Goal: Task Accomplishment & Management: Use online tool/utility

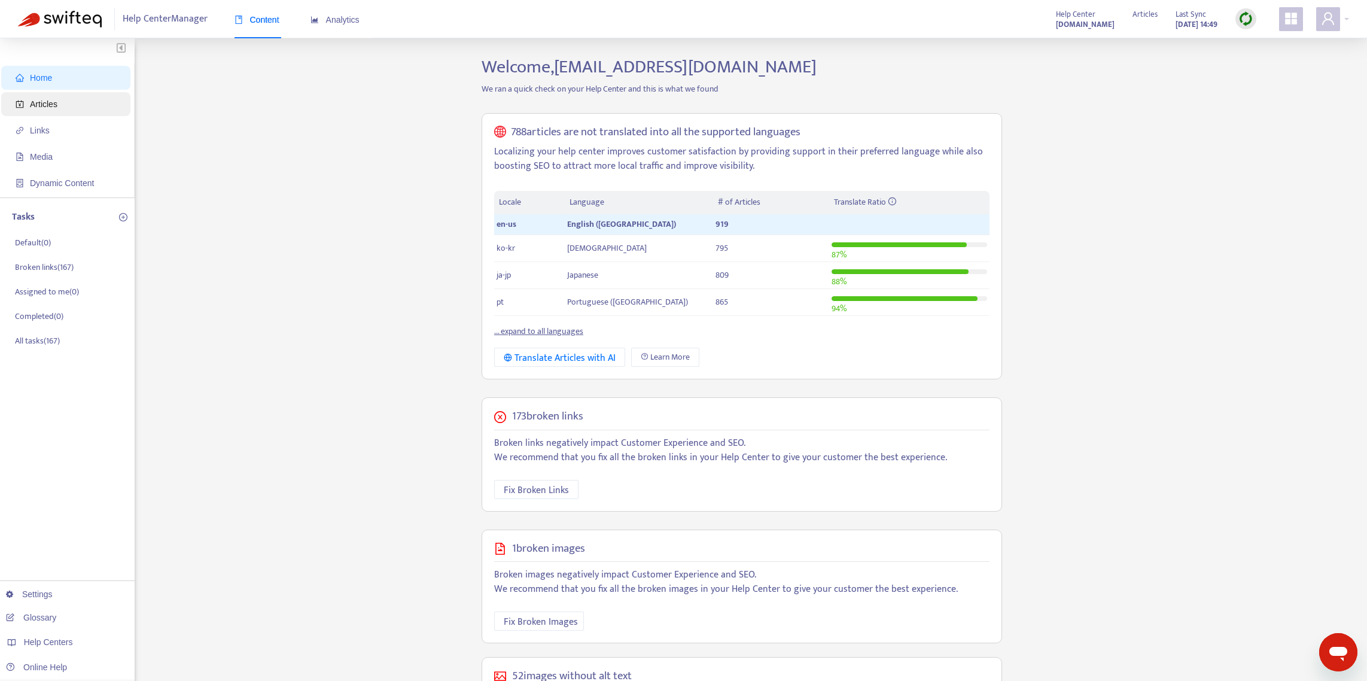
click at [44, 102] on span "Articles" at bounding box center [44, 104] width 28 height 10
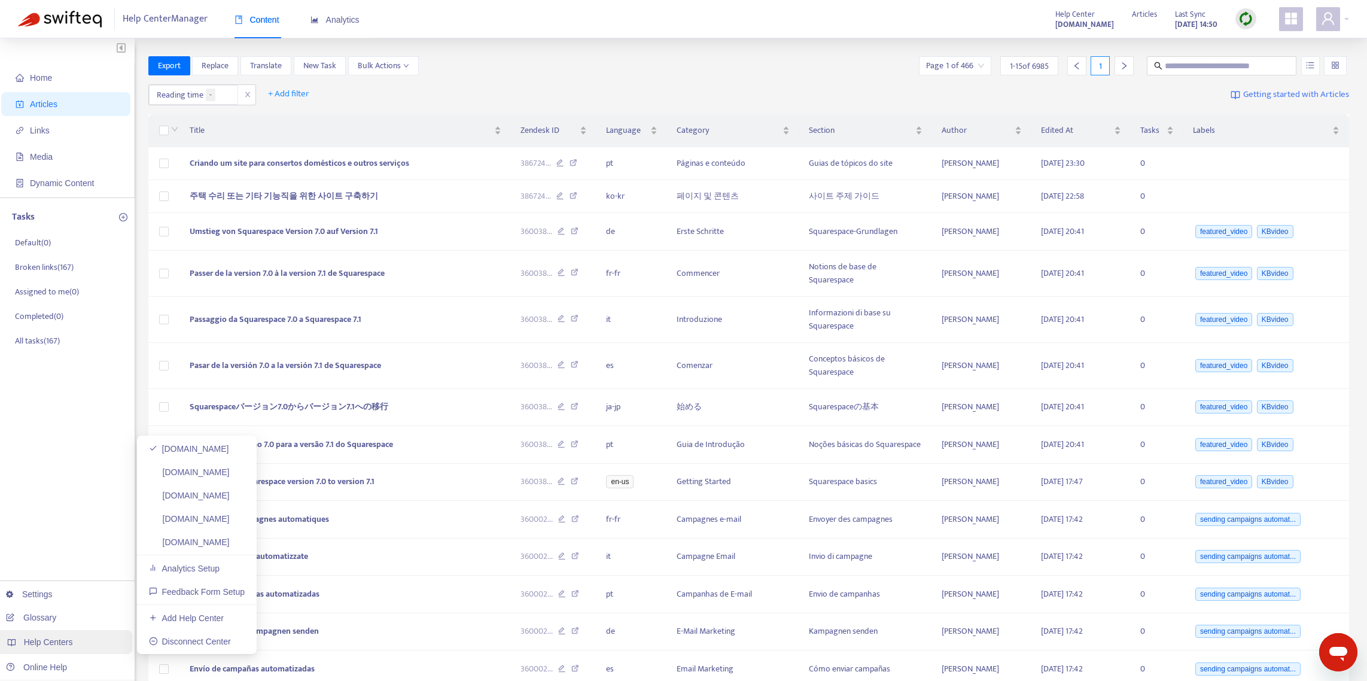
click at [53, 643] on span "Help Centers" at bounding box center [48, 642] width 49 height 10
click at [41, 437] on div "Home Articles Links Media Dynamic Content Tasks Default ( 0 ) Broken links ( 16…" at bounding box center [67, 415] width 135 height 754
click at [1298, 22] on icon "appstore" at bounding box center [1291, 18] width 14 height 14
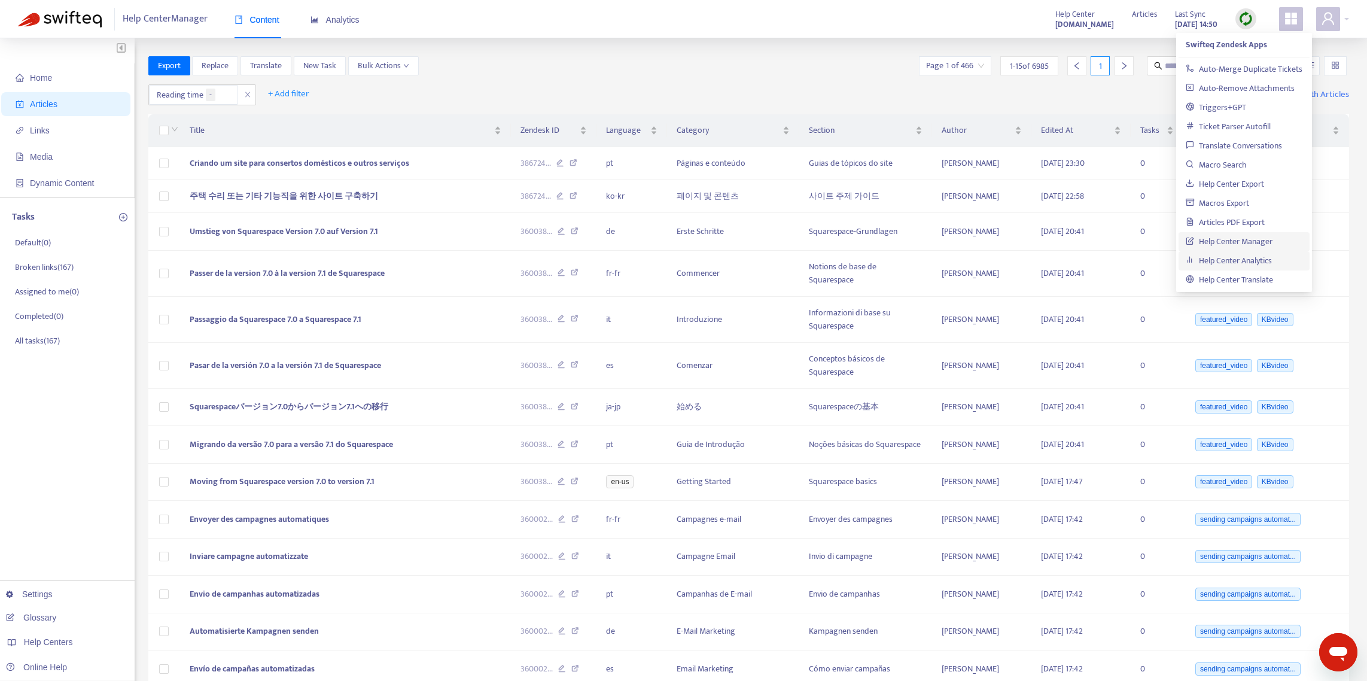
click at [1247, 267] on link "Help Center Analytics" at bounding box center [1229, 261] width 86 height 14
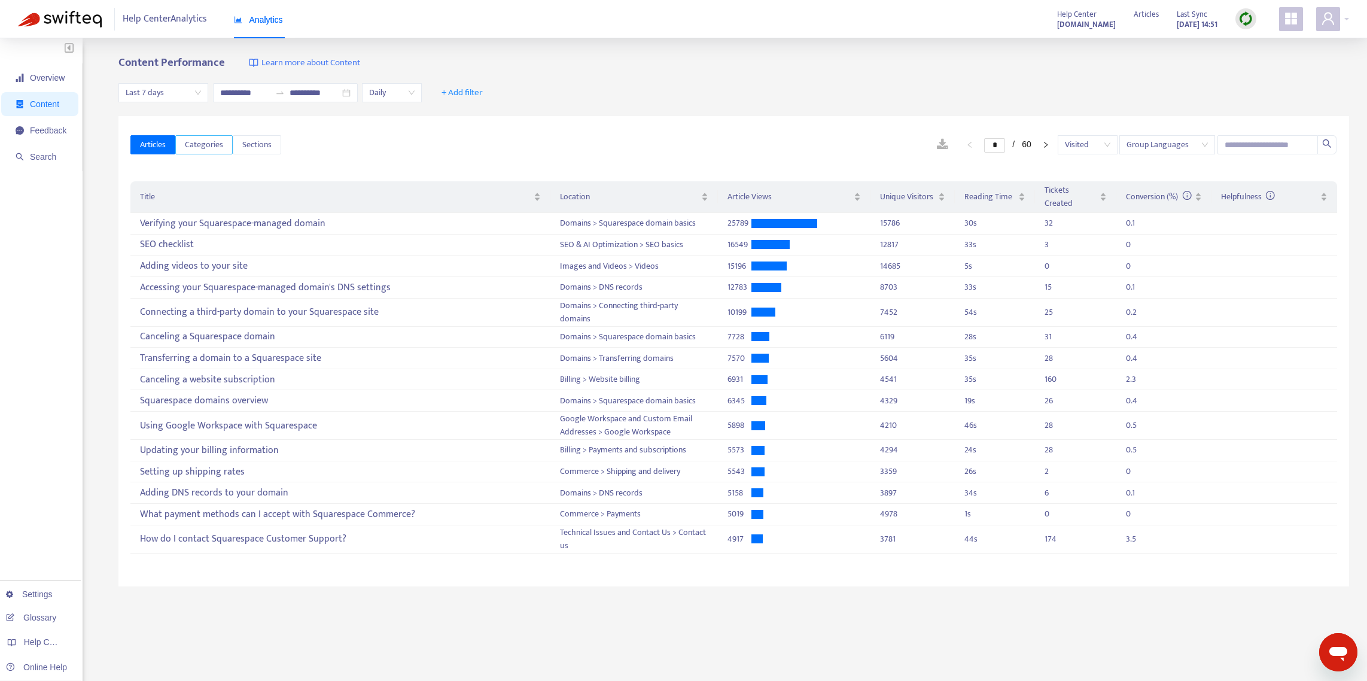
click at [193, 141] on span "Categories" at bounding box center [204, 144] width 38 height 13
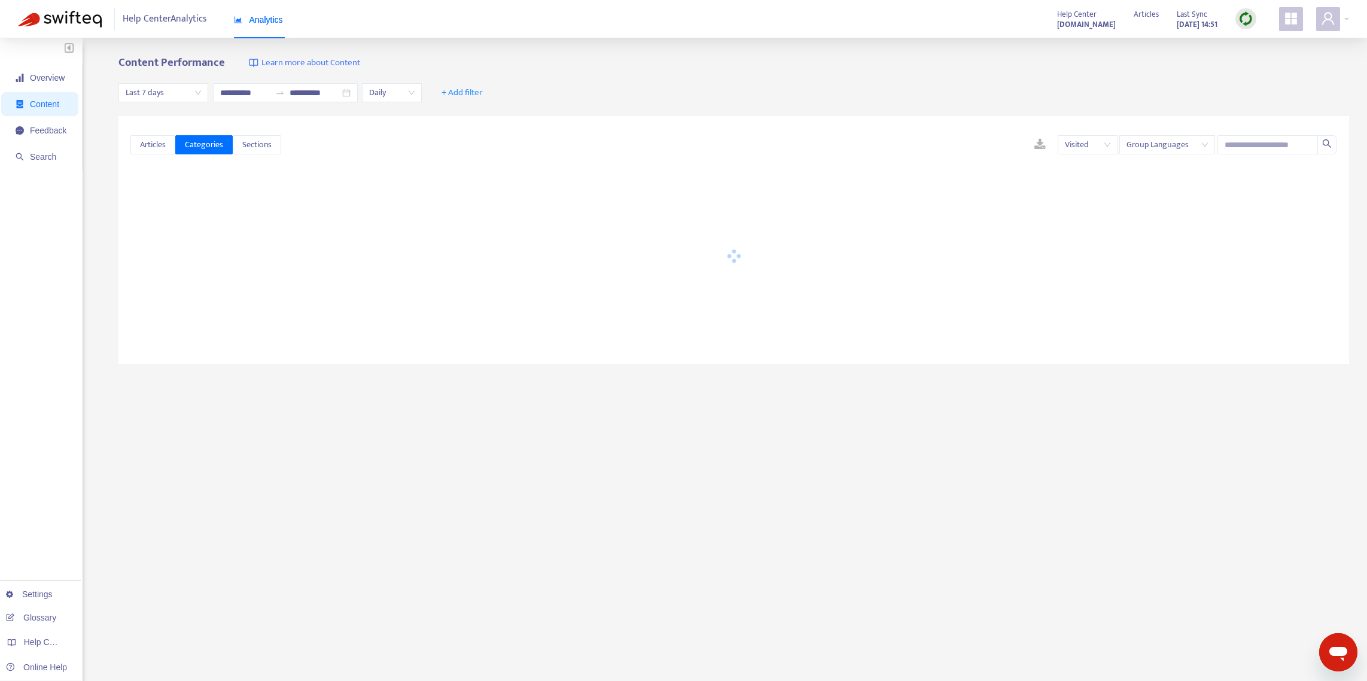
click at [191, 81] on div "**********" at bounding box center [733, 93] width 1231 height 46
click at [191, 88] on span "Last 7 days" at bounding box center [163, 93] width 75 height 18
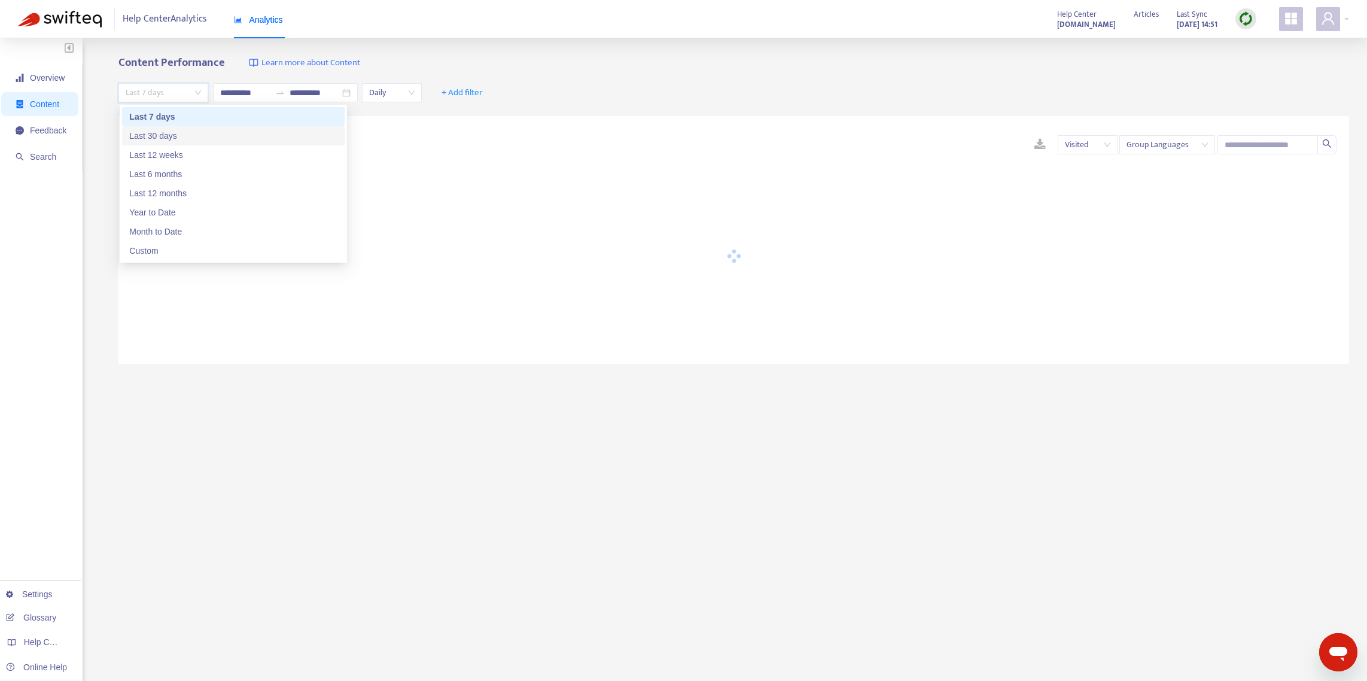
click at [190, 139] on div "Last 30 days" at bounding box center [233, 135] width 208 height 13
type input "**********"
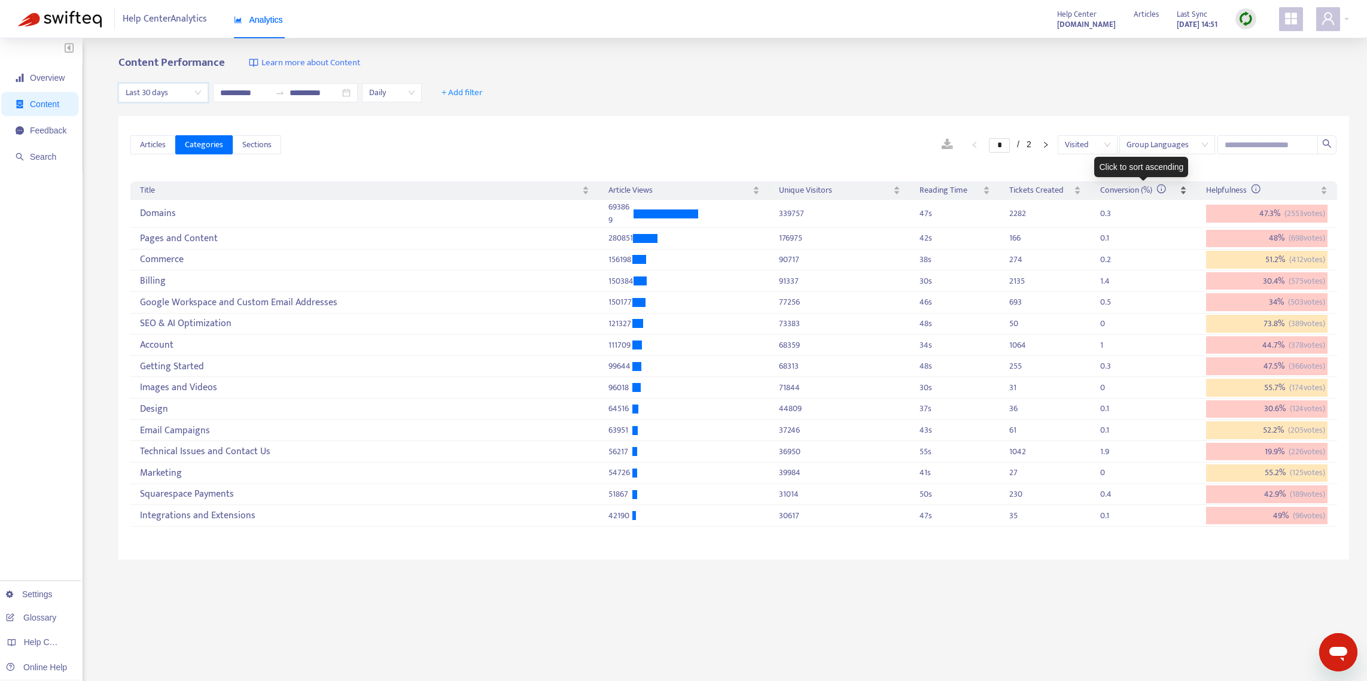
click at [1185, 189] on div "Conversion (%)" at bounding box center [1143, 190] width 87 height 13
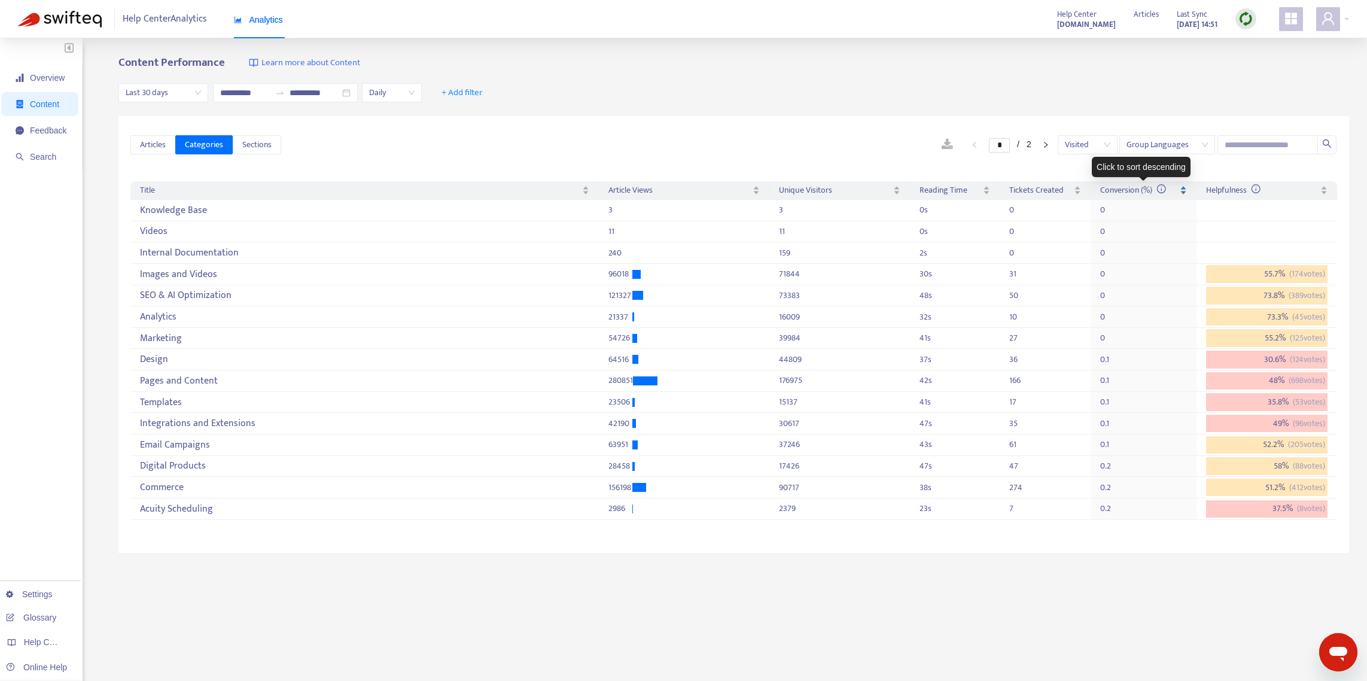
click at [1185, 189] on div "Conversion (%)" at bounding box center [1143, 190] width 87 height 13
